Goal: Book appointment/travel/reservation

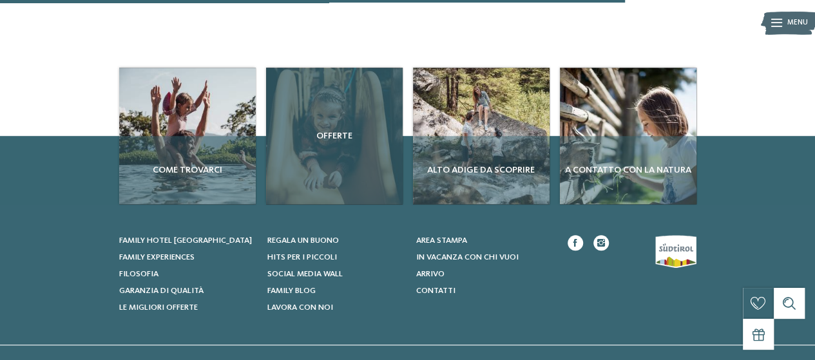
click at [350, 155] on div "Offerte" at bounding box center [334, 136] width 137 height 137
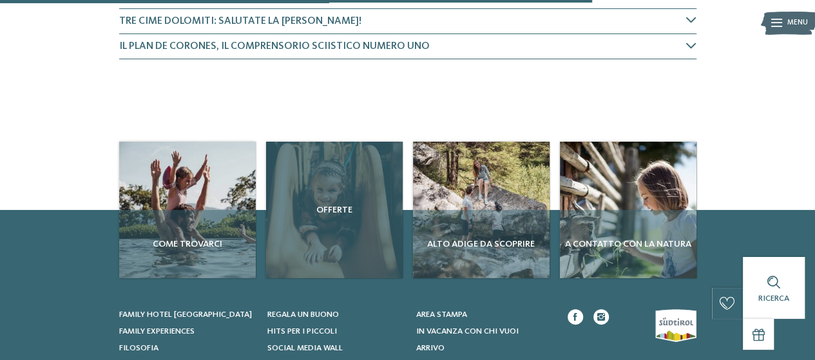
scroll to position [515, 0]
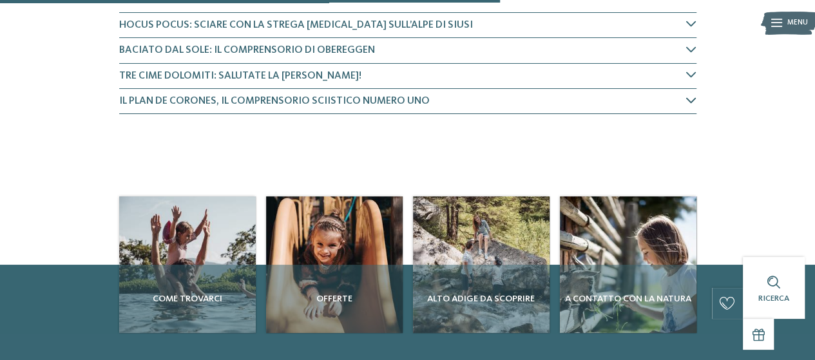
click at [506, 99] on h4 "Il Plan de Corones, il comprensorio sciistico numero uno" at bounding box center [402, 101] width 567 height 14
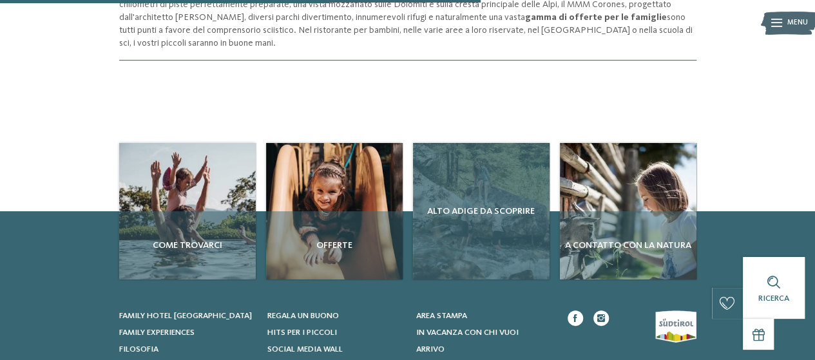
scroll to position [790, 0]
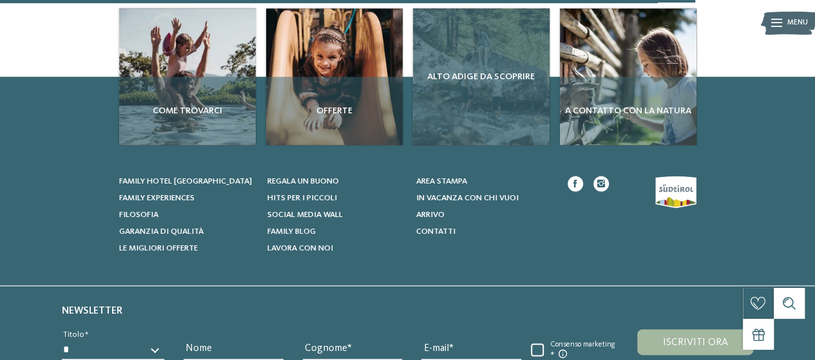
click at [527, 92] on div "Alto Adige da scoprire" at bounding box center [481, 76] width 137 height 137
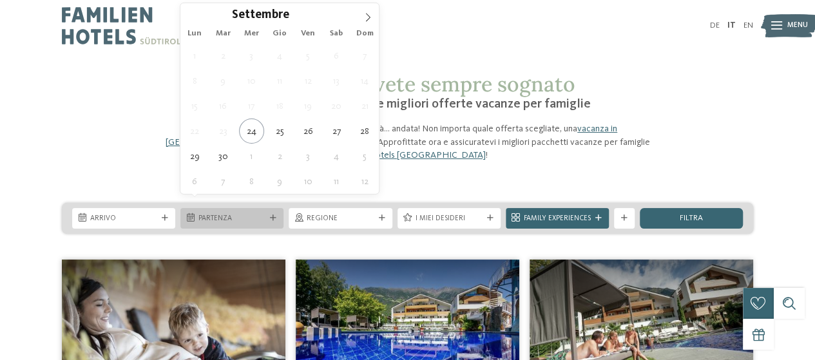
click at [249, 214] on span "Partenza" at bounding box center [231, 219] width 67 height 10
click at [369, 16] on icon at bounding box center [368, 18] width 5 height 8
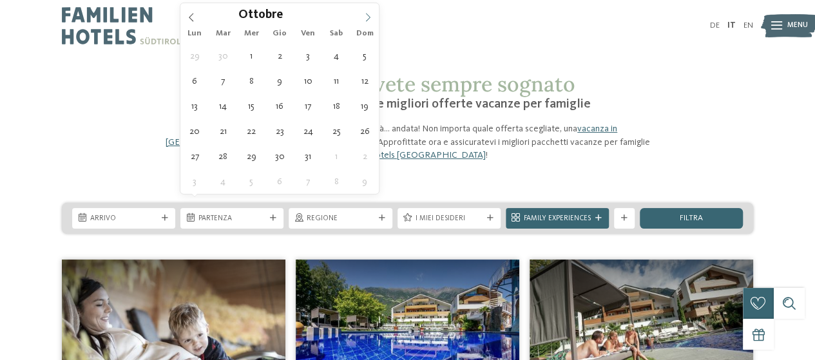
click at [369, 16] on icon at bounding box center [368, 18] width 5 height 8
type input "****"
click at [367, 17] on icon at bounding box center [367, 17] width 9 height 9
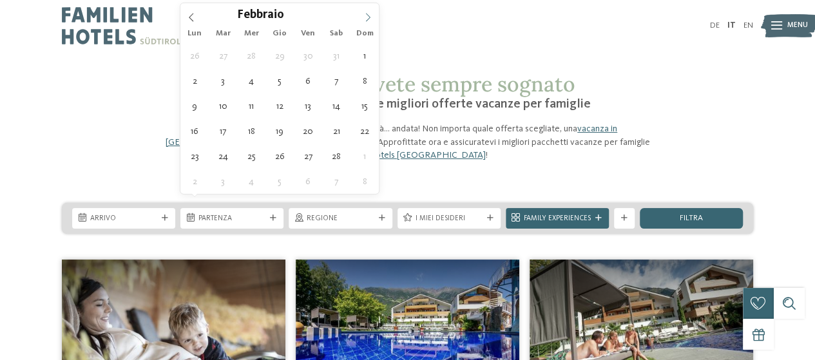
click at [366, 17] on icon at bounding box center [367, 17] width 9 height 9
type div "09.03.2026"
type input "****"
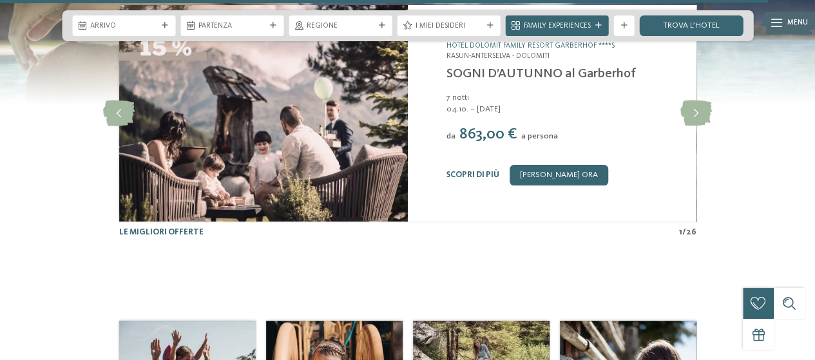
scroll to position [2427, 0]
